Goal: Navigation & Orientation: Find specific page/section

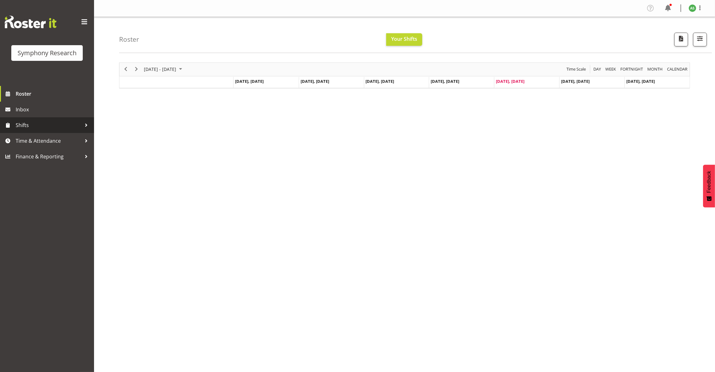
click at [65, 125] on span "Shifts" at bounding box center [49, 124] width 66 height 9
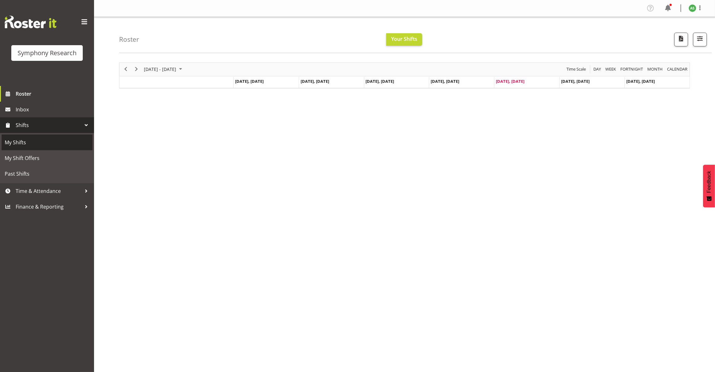
click at [59, 139] on span "My Shifts" at bounding box center [47, 142] width 85 height 9
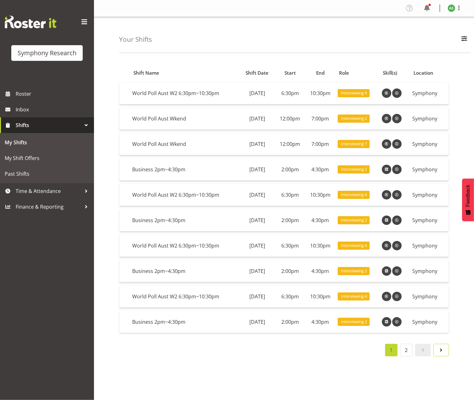
click at [443, 350] on span at bounding box center [442, 350] width 8 height 8
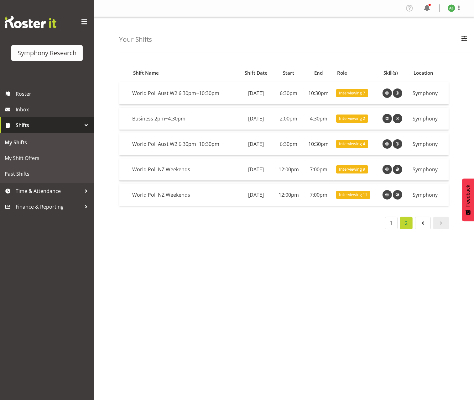
click at [37, 122] on span "Shifts" at bounding box center [49, 124] width 66 height 9
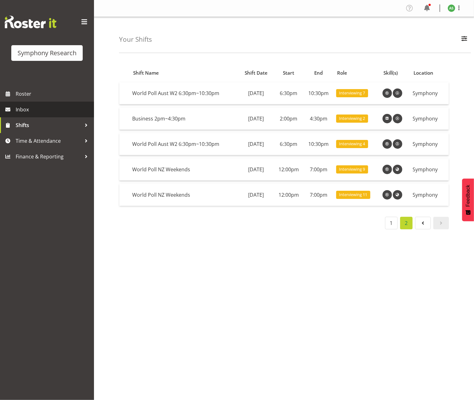
click at [36, 109] on span "Inbox" at bounding box center [53, 109] width 75 height 9
